Goal: Register for event/course: Register for event/course

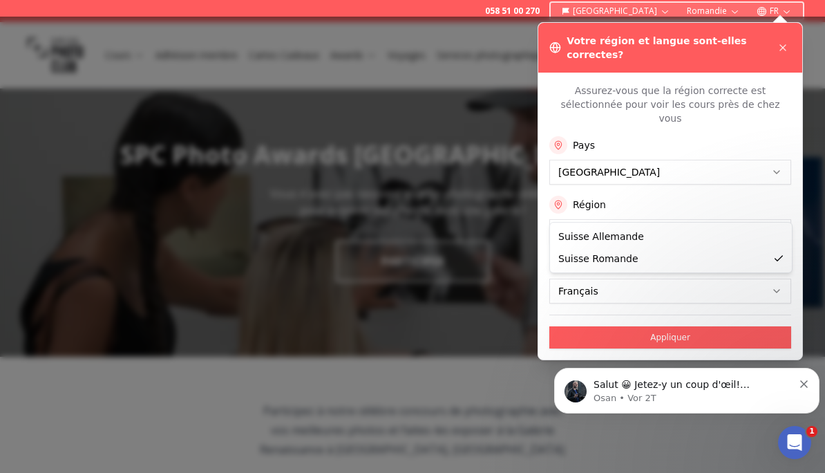
click at [570, 326] on button "Appliquer" at bounding box center [671, 337] width 242 height 22
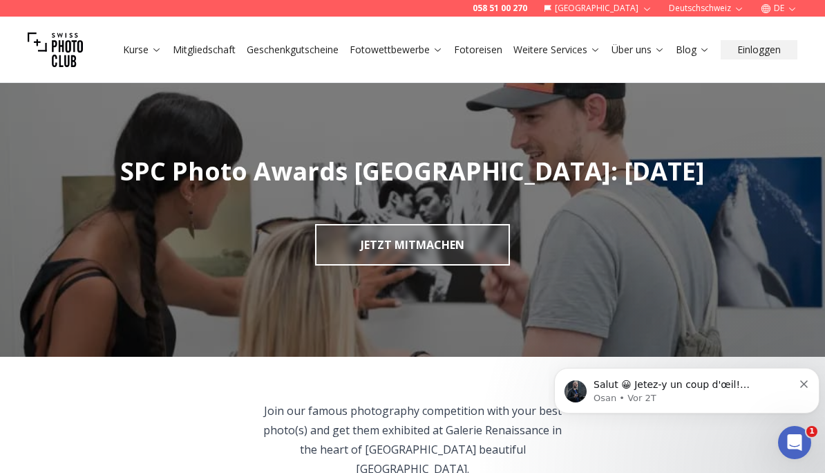
click at [464, 244] on link "JETZT MITMACHEN" at bounding box center [412, 244] width 195 height 41
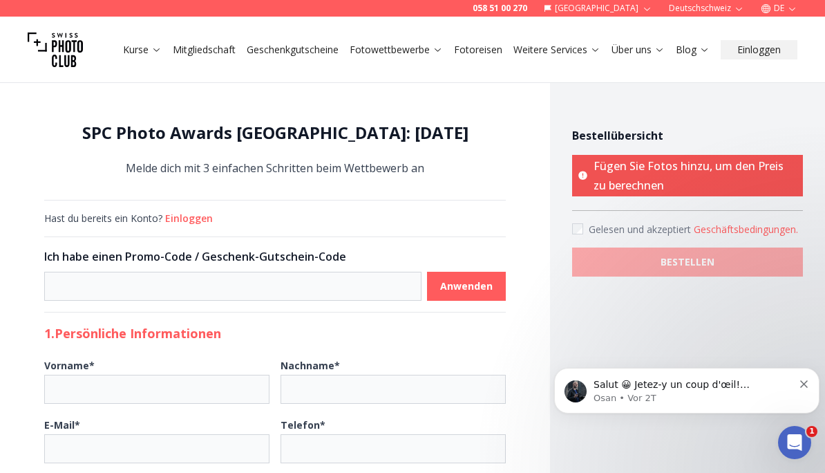
click at [147, 44] on link "Kurse" at bounding box center [142, 50] width 39 height 14
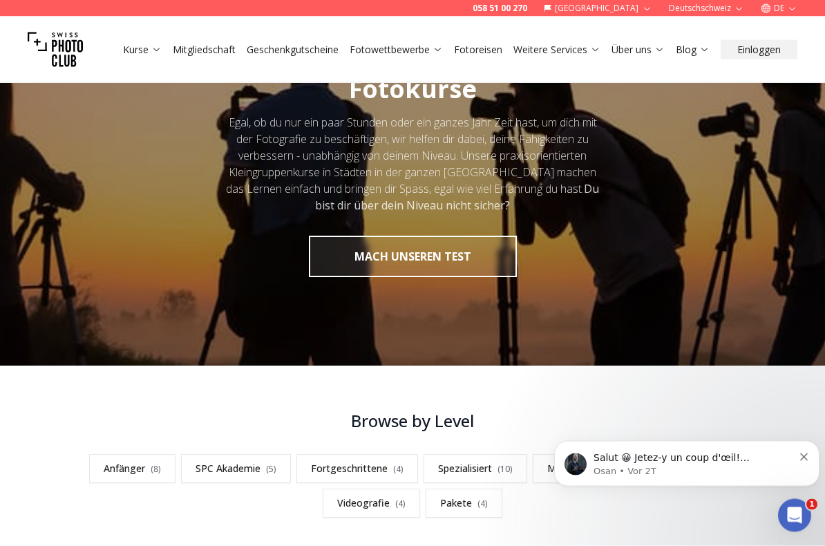
scroll to position [87, 0]
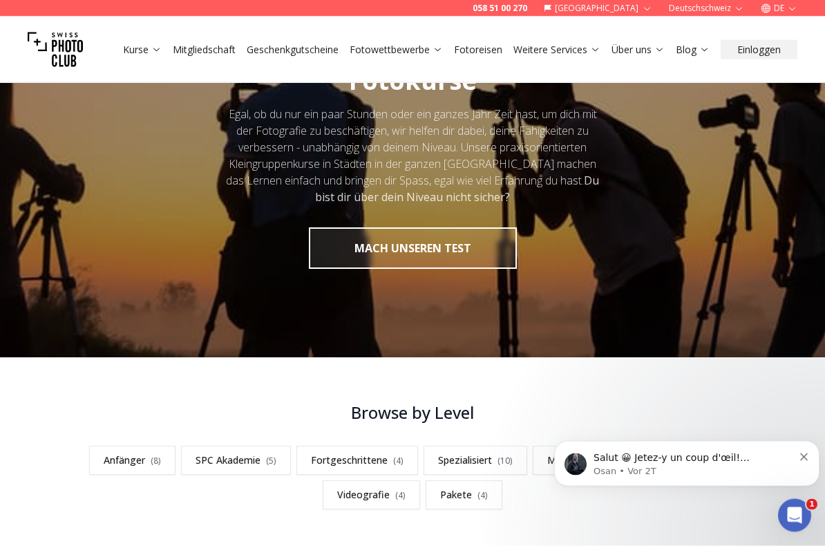
click at [819, 451] on div "Salut 😀 Jetez-y un coup d'œil! contactez-nous pour plus d'informations. [GEOGRA…" at bounding box center [686, 463] width 265 height 46
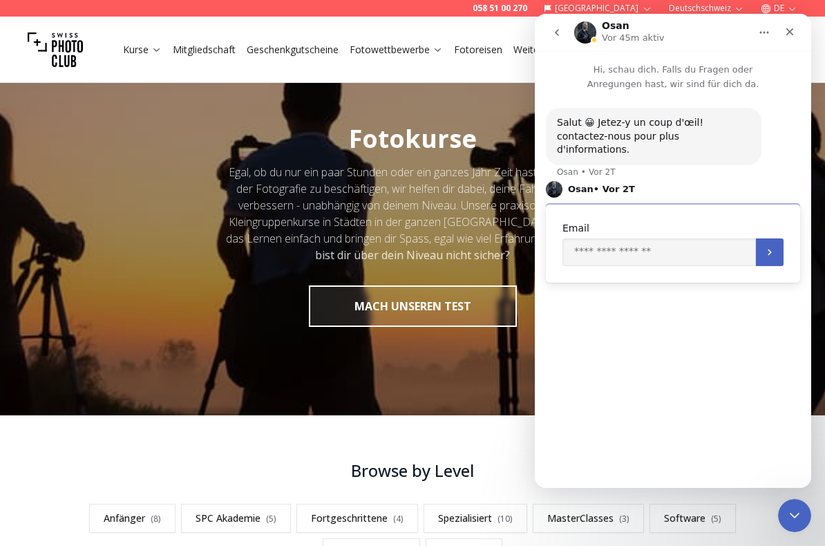
scroll to position [30, 0]
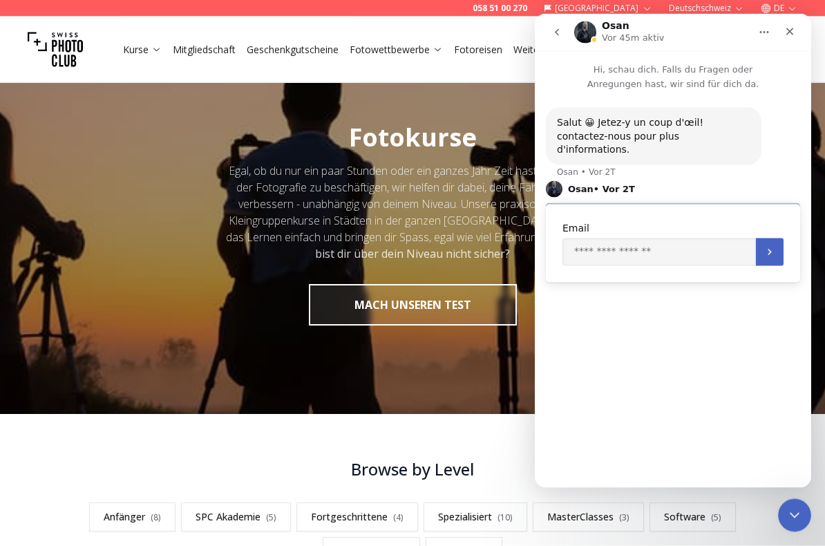
click at [796, 24] on div "Schließen" at bounding box center [790, 31] width 25 height 25
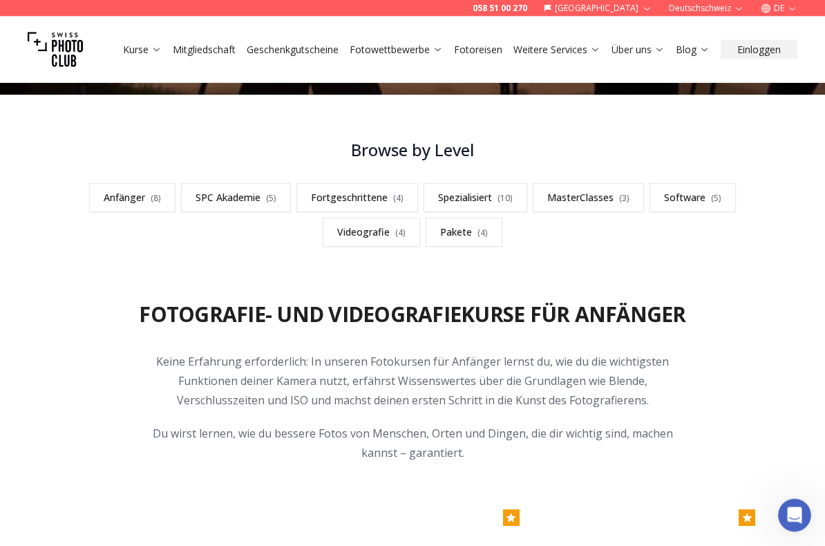
scroll to position [366, 0]
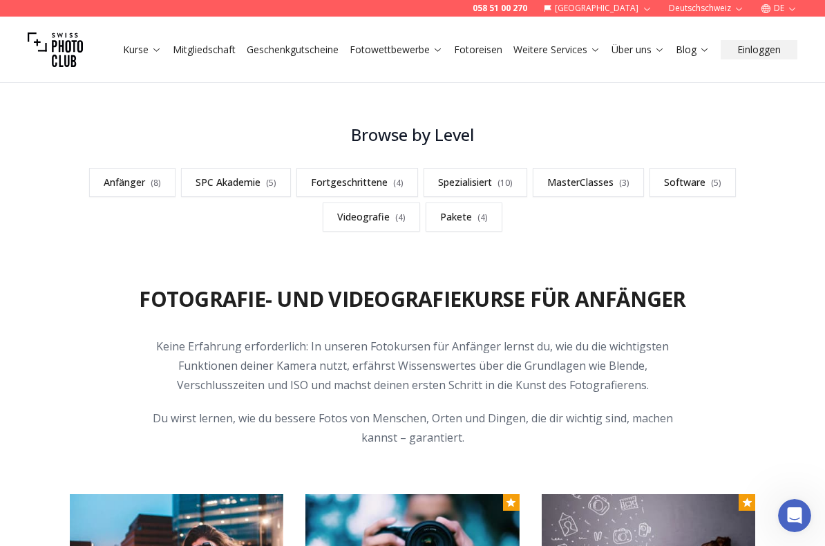
click at [599, 174] on link "MasterClasses ( 3 )" at bounding box center [588, 182] width 111 height 29
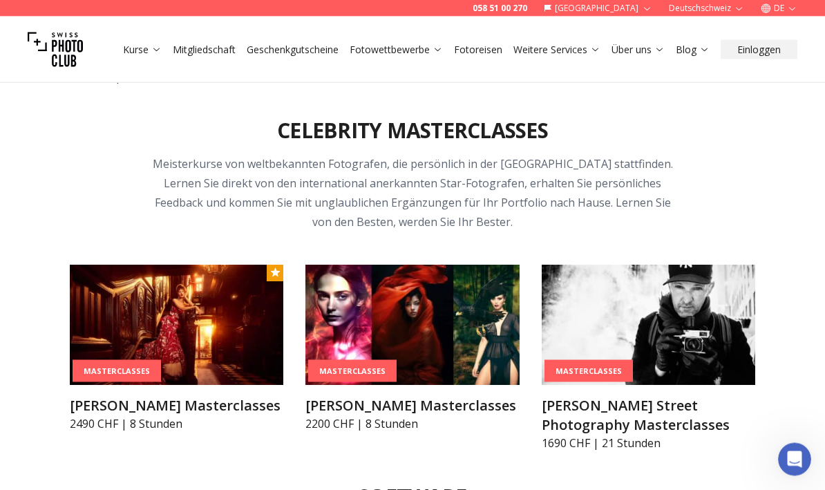
scroll to position [3624, 0]
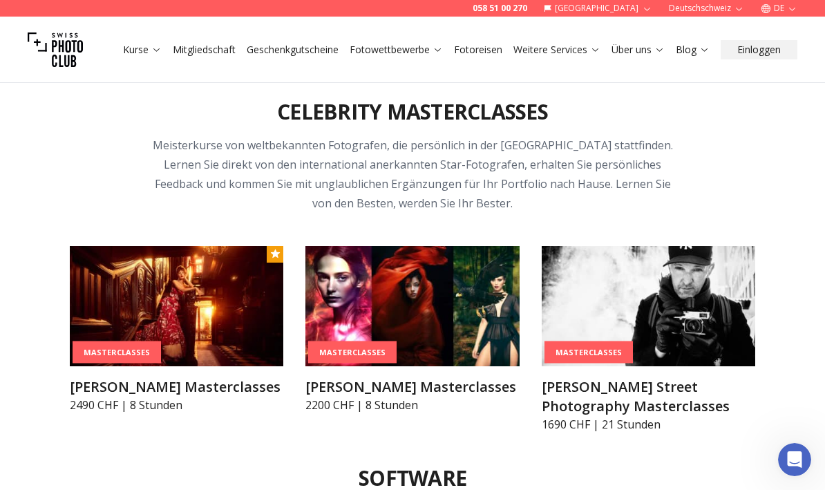
click at [131, 51] on link "Kurse" at bounding box center [142, 50] width 39 height 14
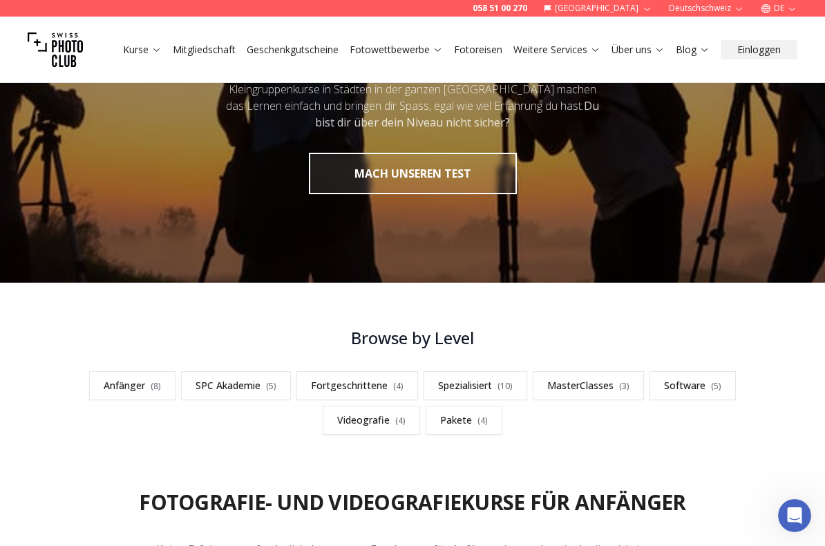
scroll to position [247, 0]
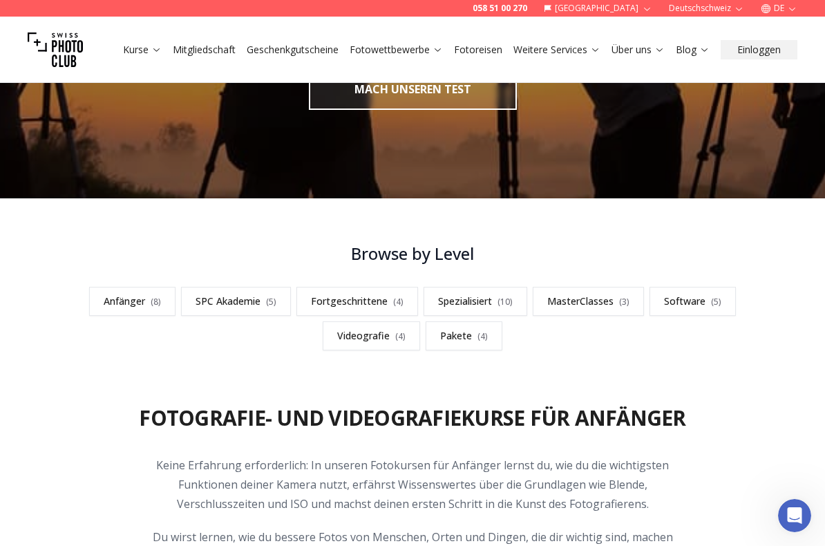
click at [375, 306] on link "Fortgeschrittene ( 4 )" at bounding box center [358, 301] width 122 height 29
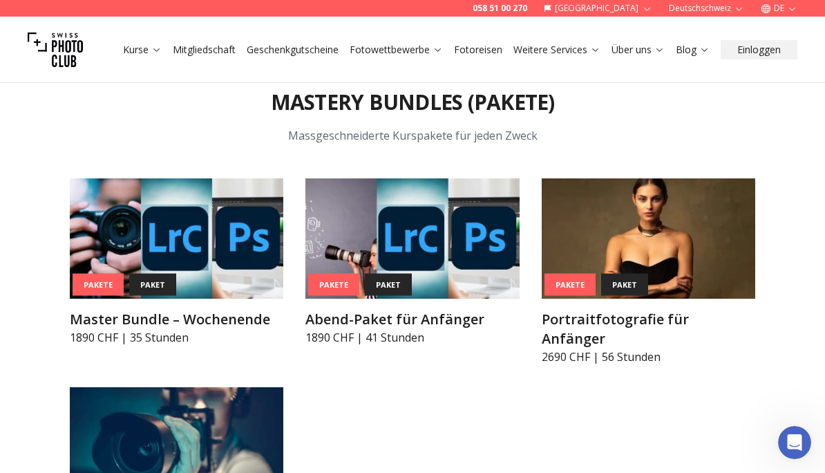
scroll to position [5072, 0]
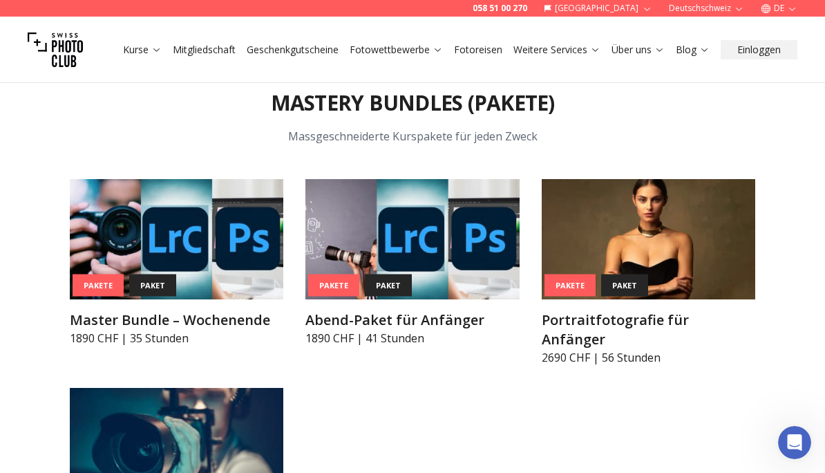
click at [230, 252] on img at bounding box center [177, 239] width 214 height 120
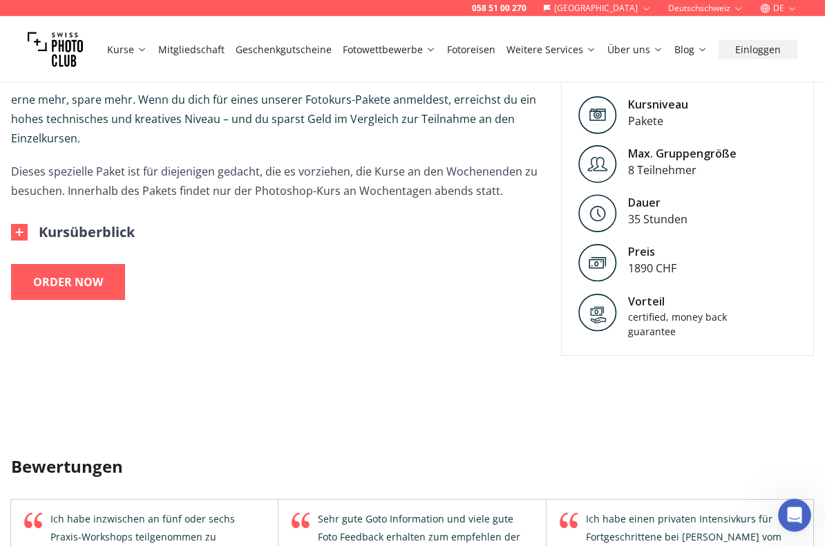
scroll to position [532, 0]
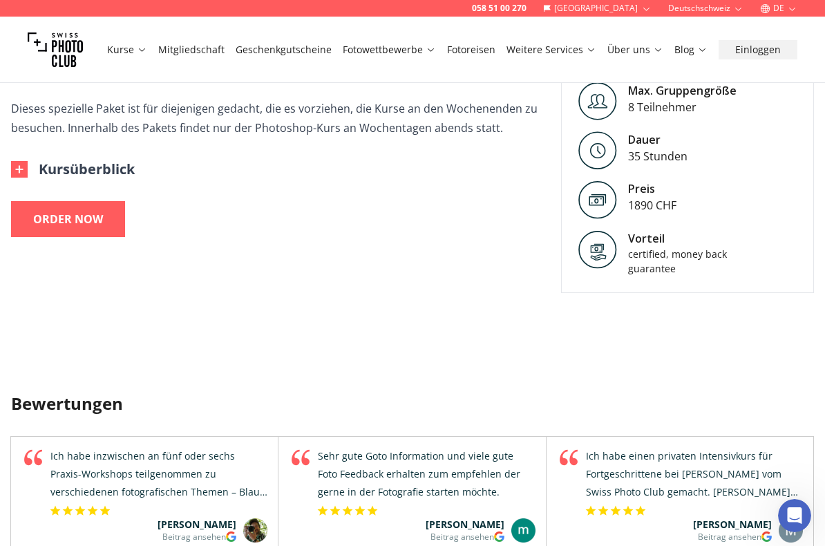
click at [20, 169] on img at bounding box center [19, 169] width 17 height 17
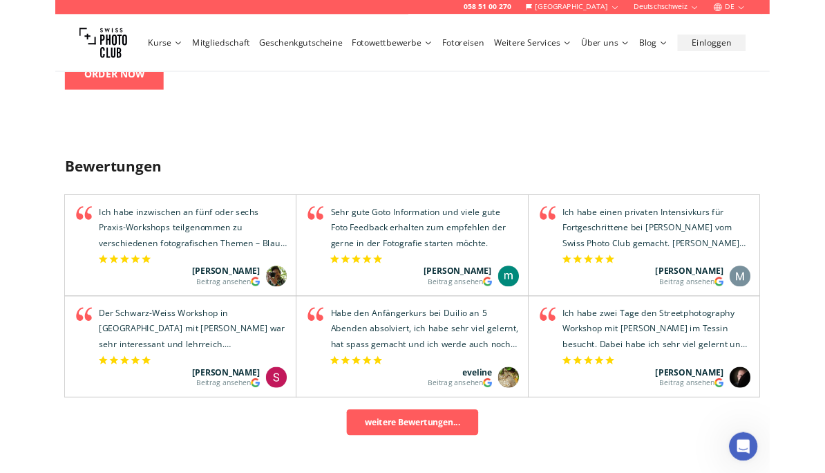
scroll to position [827, 0]
